Goal: Find specific page/section: Find specific page/section

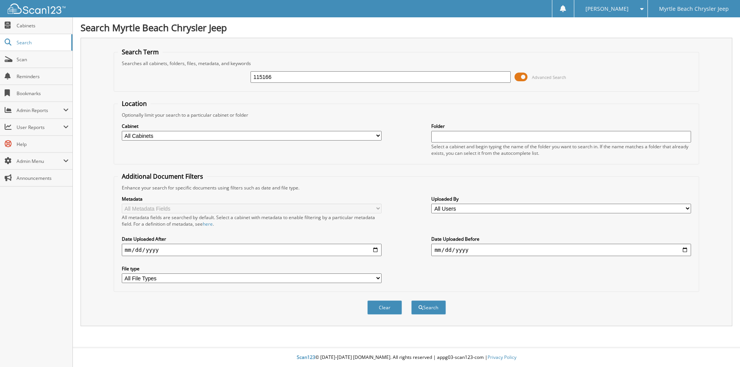
type input "115166"
click at [411, 301] on button "Search" at bounding box center [428, 308] width 35 height 14
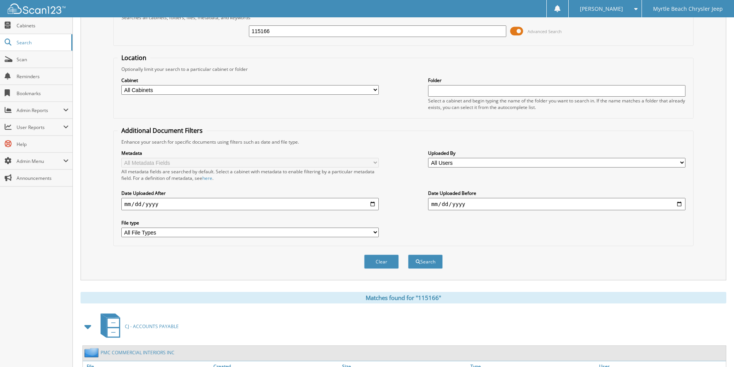
scroll to position [106, 0]
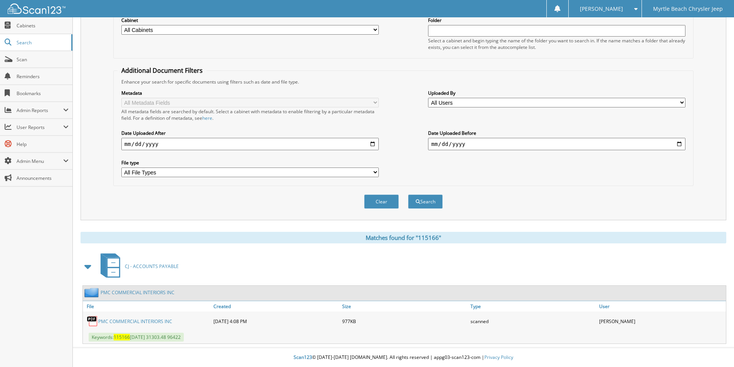
click at [146, 321] on link "PMC COMMERCIAL INTERIORS INC" at bounding box center [135, 321] width 74 height 7
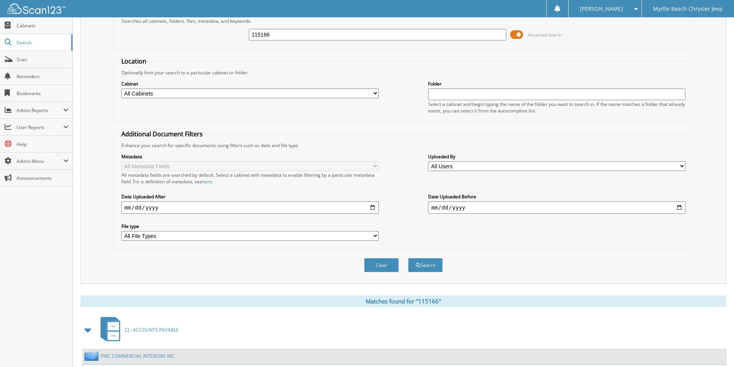
scroll to position [0, 0]
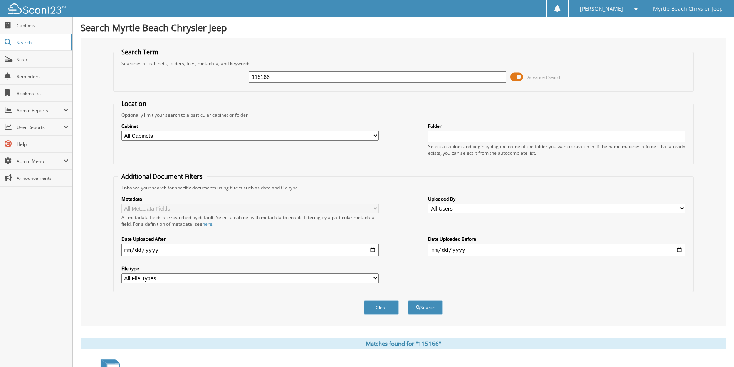
drag, startPoint x: 280, startPoint y: 78, endPoint x: 119, endPoint y: 84, distance: 161.9
click at [119, 84] on div "115166 Advanced Search" at bounding box center [404, 77] width 572 height 21
type input "115014"
click at [408, 301] on button "Search" at bounding box center [425, 308] width 35 height 14
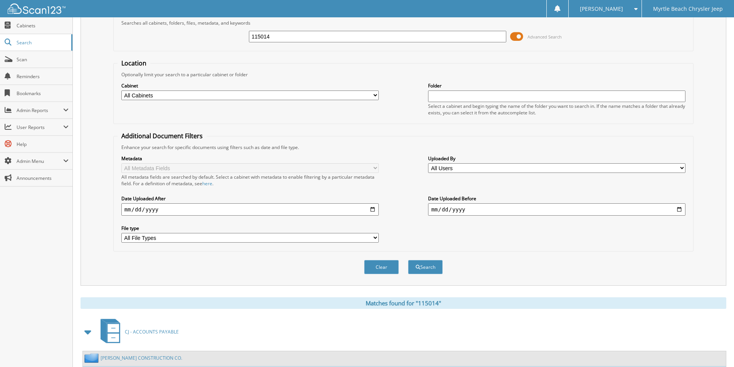
scroll to position [106, 0]
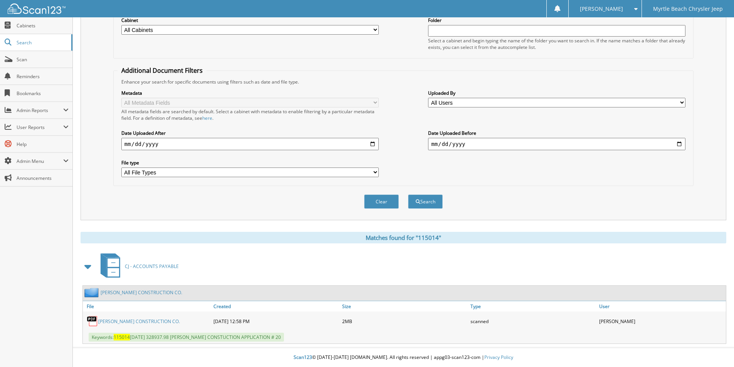
click at [134, 322] on link "FOARD CONSTRUCTION CO." at bounding box center [139, 321] width 82 height 7
